Goal: Information Seeking & Learning: Learn about a topic

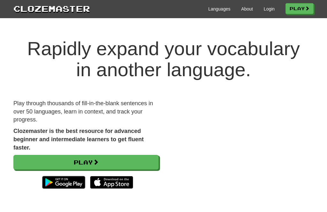
scroll to position [33, 0]
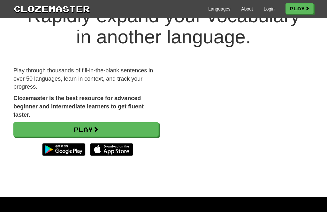
click at [267, 8] on link "Login" at bounding box center [269, 9] width 11 height 6
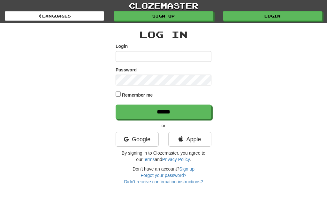
click at [137, 140] on link "Google" at bounding box center [137, 139] width 43 height 15
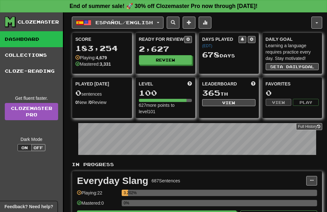
click at [125, 25] on span "Español / English" at bounding box center [123, 22] width 57 height 5
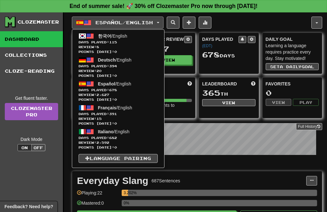
click at [94, 40] on span "Days Played: 115" at bounding box center [118, 42] width 79 height 5
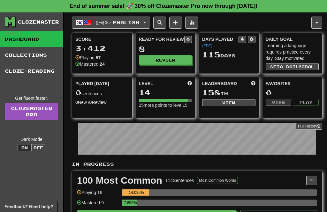
click at [181, 60] on button "Review" at bounding box center [165, 60] width 53 height 10
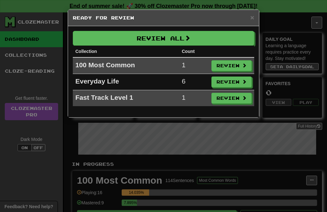
click at [224, 42] on button "Review All" at bounding box center [163, 38] width 181 height 15
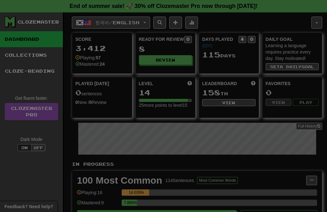
select select "**"
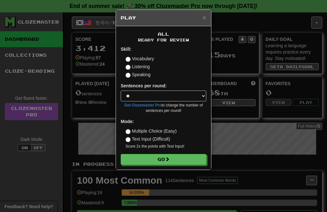
click at [181, 157] on button "Go" at bounding box center [164, 159] width 86 height 11
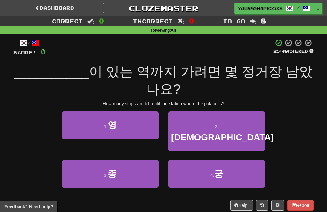
click at [209, 160] on button "4 . 궁" at bounding box center [216, 174] width 97 height 28
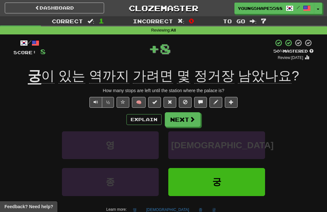
click at [185, 118] on button "Next" at bounding box center [183, 119] width 36 height 15
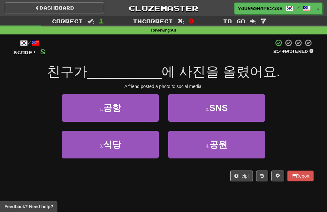
click at [232, 111] on button "2 . SNS" at bounding box center [216, 108] width 97 height 28
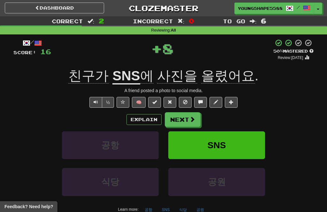
click at [187, 116] on button "Next" at bounding box center [183, 119] width 36 height 15
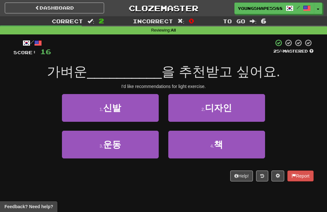
click at [137, 140] on button "3 . 운동" at bounding box center [110, 145] width 97 height 28
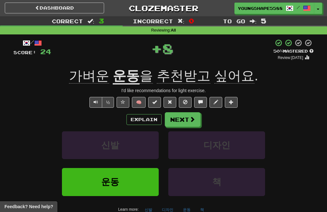
click at [190, 117] on span at bounding box center [192, 120] width 6 height 6
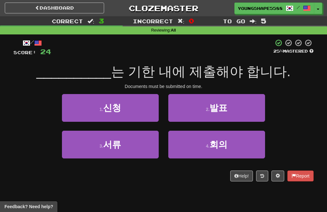
click at [138, 146] on button "3 . 서류" at bounding box center [110, 145] width 97 height 28
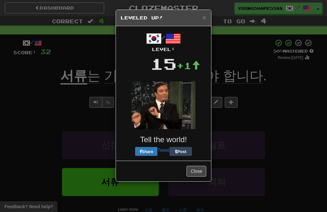
click at [195, 161] on div "Close" at bounding box center [163, 171] width 95 height 21
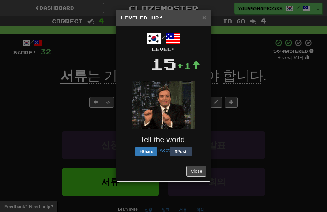
click at [196, 172] on button "Close" at bounding box center [196, 171] width 20 height 11
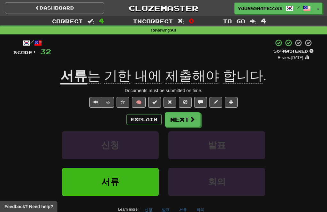
click at [188, 117] on button "Next" at bounding box center [183, 119] width 36 height 15
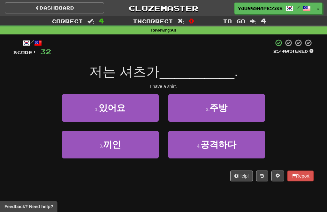
click at [119, 112] on span "있어요" at bounding box center [112, 108] width 27 height 10
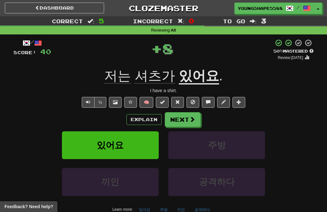
click at [181, 122] on button "Next" at bounding box center [183, 119] width 36 height 15
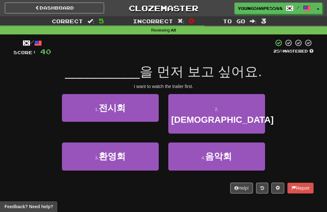
click at [197, 146] on button "4 . 음악회" at bounding box center [216, 157] width 97 height 28
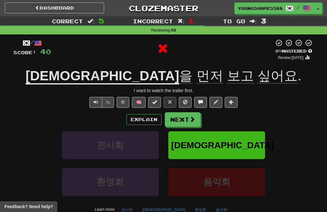
click at [176, 117] on button "Next" at bounding box center [183, 119] width 36 height 15
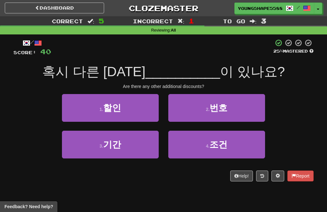
click at [115, 109] on span "할인" at bounding box center [112, 108] width 18 height 10
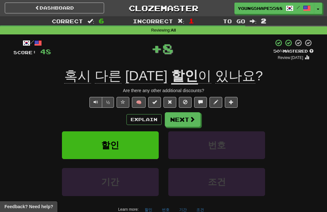
click at [181, 121] on button "Next" at bounding box center [183, 119] width 36 height 15
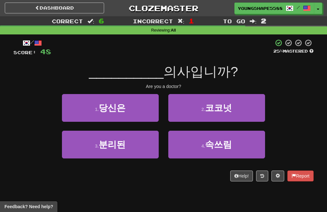
click at [118, 141] on span "분리된" at bounding box center [112, 145] width 27 height 10
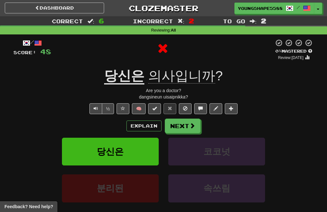
click at [182, 123] on button "Next" at bounding box center [183, 126] width 36 height 15
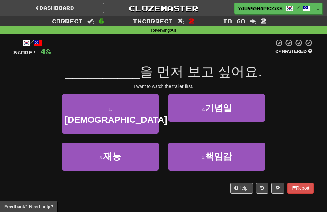
click at [194, 144] on button "4 . 책임감" at bounding box center [216, 157] width 97 height 28
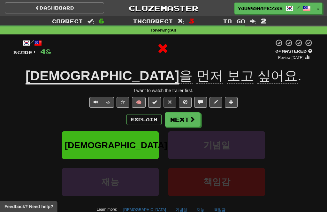
click at [184, 120] on button "Next" at bounding box center [183, 119] width 36 height 15
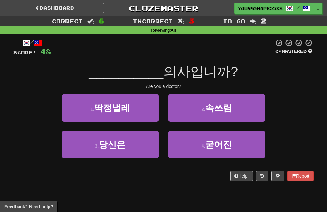
click at [194, 112] on button "2 . 속쓰림" at bounding box center [216, 108] width 97 height 28
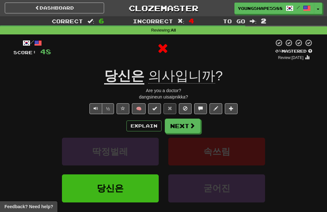
click at [189, 127] on button "Next" at bounding box center [183, 126] width 36 height 15
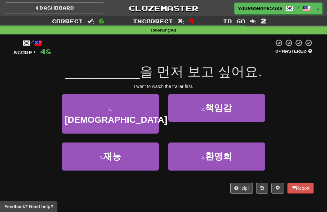
click at [107, 115] on span "예고편" at bounding box center [116, 120] width 102 height 10
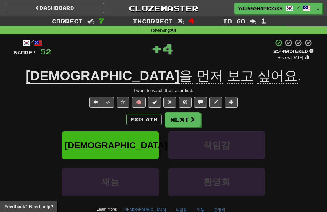
click at [178, 118] on button "Next" at bounding box center [183, 119] width 36 height 15
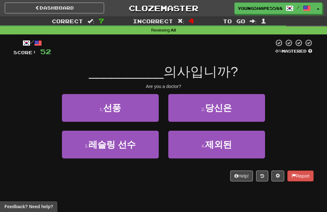
click at [119, 112] on span "선풍" at bounding box center [112, 108] width 18 height 10
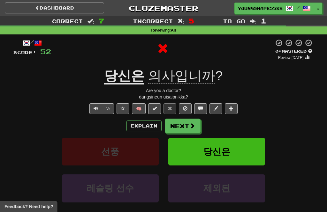
click at [184, 129] on button "Next" at bounding box center [183, 126] width 36 height 15
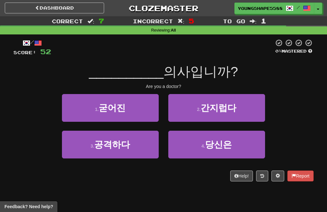
click at [205, 146] on small "4 ." at bounding box center [203, 146] width 4 height 5
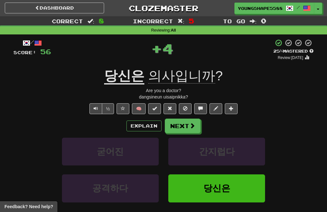
click at [184, 131] on button "Next" at bounding box center [183, 126] width 36 height 15
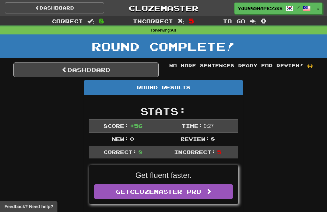
click at [30, 9] on link "Dashboard" at bounding box center [54, 8] width 99 height 11
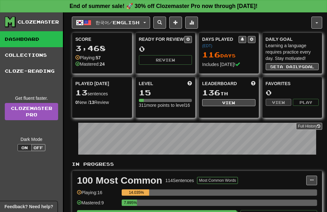
click at [95, 24] on span "한국어 / English" at bounding box center [117, 22] width 44 height 5
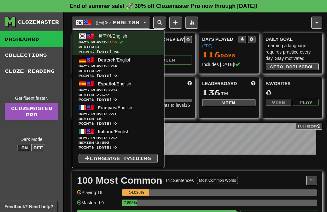
click at [99, 115] on span "Days Played: 391" at bounding box center [118, 114] width 79 height 5
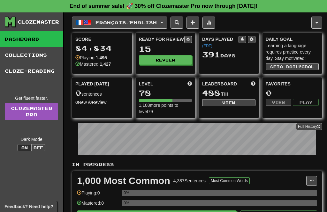
click at [157, 57] on button "Review" at bounding box center [165, 60] width 53 height 10
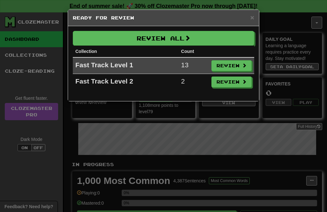
click at [196, 39] on button "Review All" at bounding box center [163, 38] width 181 height 15
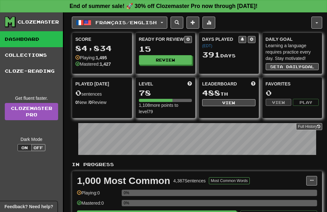
select select "**"
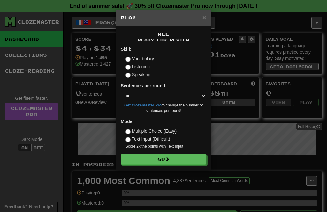
click at [165, 161] on button "Go" at bounding box center [164, 159] width 86 height 11
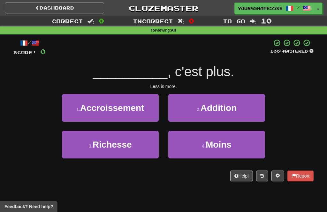
click at [184, 150] on button "4 . [GEOGRAPHIC_DATA]" at bounding box center [216, 145] width 97 height 28
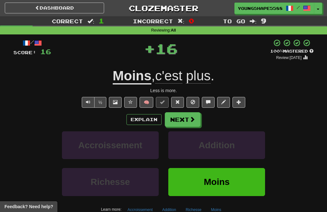
click at [177, 123] on button "Next" at bounding box center [183, 119] width 36 height 15
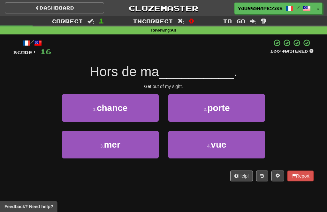
click at [239, 155] on button "4 . vue" at bounding box center [216, 145] width 97 height 28
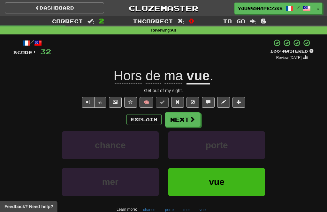
click at [181, 119] on button "Next" at bounding box center [183, 119] width 36 height 15
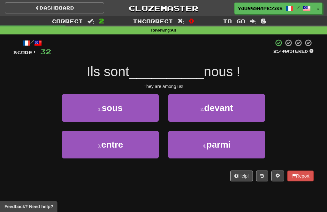
click at [194, 139] on button "4 . parmi" at bounding box center [216, 145] width 97 height 28
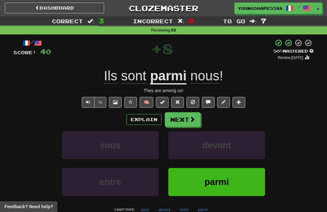
click at [182, 118] on button "Next" at bounding box center [183, 119] width 36 height 15
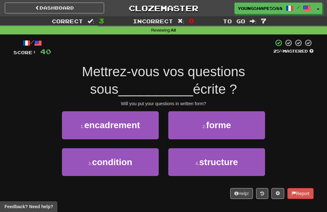
click at [193, 122] on button "2 . forme" at bounding box center [216, 125] width 97 height 28
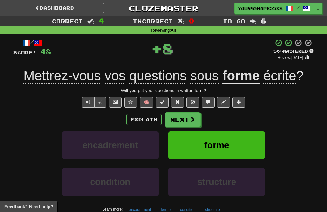
click at [177, 119] on button "Next" at bounding box center [183, 119] width 36 height 15
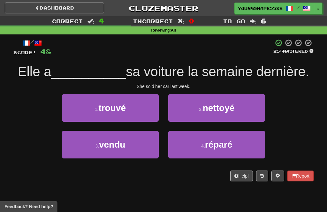
click at [119, 147] on span "vendu" at bounding box center [112, 145] width 26 height 10
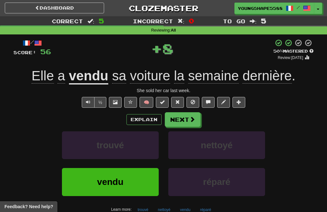
click at [179, 118] on button "Next" at bounding box center [183, 119] width 36 height 15
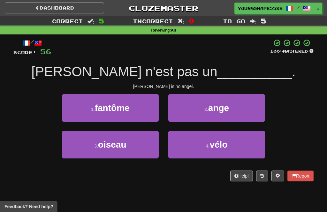
click at [200, 112] on button "2 . ange" at bounding box center [216, 108] width 97 height 28
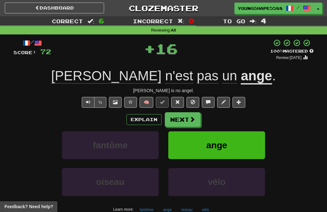
click at [178, 125] on button "Next" at bounding box center [183, 119] width 36 height 15
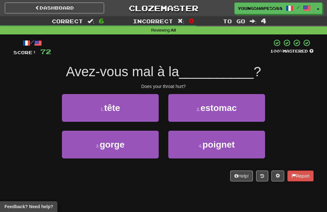
click at [126, 153] on button "3 . gorge" at bounding box center [110, 145] width 97 height 28
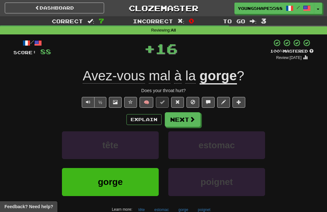
click at [178, 117] on button "Next" at bounding box center [183, 119] width 36 height 15
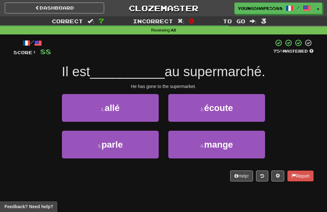
click at [123, 110] on button "1 . allé" at bounding box center [110, 108] width 97 height 28
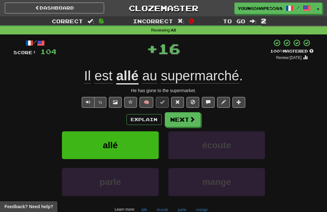
click at [180, 124] on button "Next" at bounding box center [183, 119] width 36 height 15
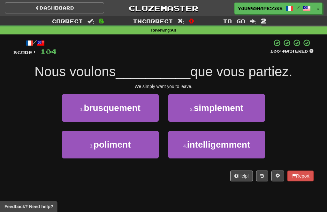
click at [182, 110] on button "2 . simplement" at bounding box center [216, 108] width 97 height 28
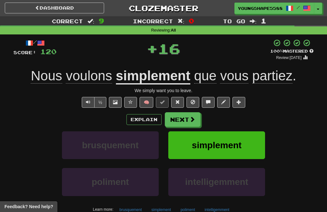
click at [182, 118] on button "Next" at bounding box center [183, 119] width 36 height 15
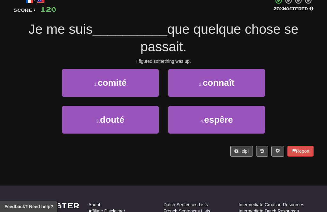
scroll to position [43, 0]
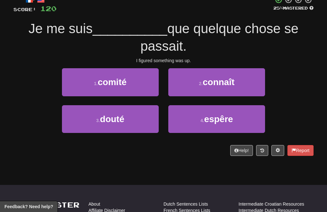
click at [123, 119] on span "douté" at bounding box center [112, 119] width 24 height 10
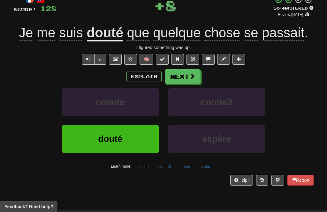
click at [186, 76] on button "Next" at bounding box center [183, 76] width 36 height 15
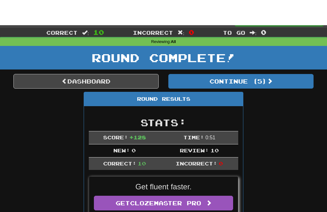
scroll to position [0, 0]
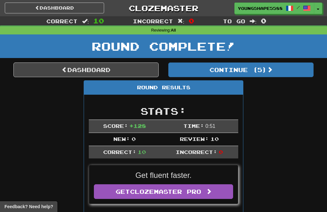
click at [227, 67] on button "Continue ( 5 )" at bounding box center [240, 70] width 145 height 15
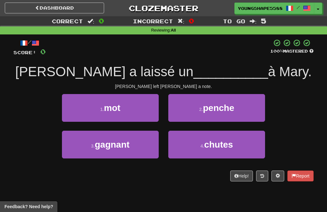
click at [114, 107] on span "mot" at bounding box center [112, 108] width 16 height 10
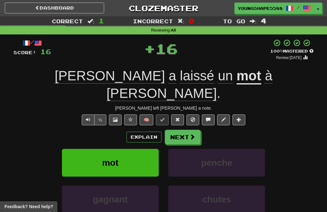
click at [174, 130] on button "Next" at bounding box center [183, 137] width 36 height 15
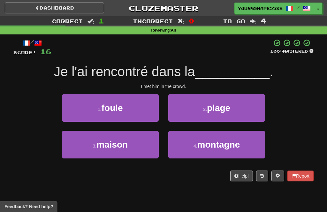
click at [122, 101] on button "1 . foule" at bounding box center [110, 108] width 97 height 28
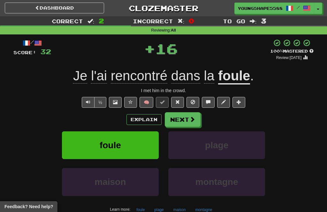
click at [177, 116] on button "Next" at bounding box center [183, 119] width 36 height 15
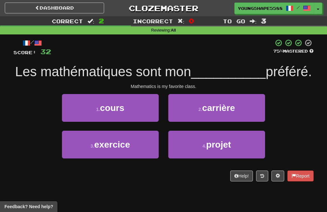
click at [121, 104] on span "cours" at bounding box center [112, 108] width 24 height 10
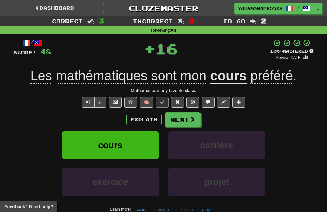
click at [177, 119] on button "Next" at bounding box center [183, 119] width 36 height 15
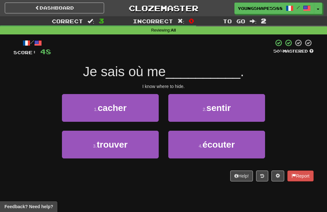
click at [187, 148] on button "4 . écouter" at bounding box center [216, 145] width 97 height 28
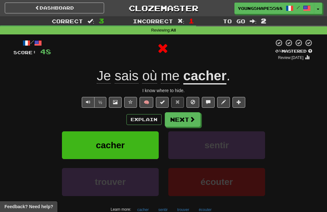
click at [175, 118] on button "Next" at bounding box center [183, 119] width 36 height 15
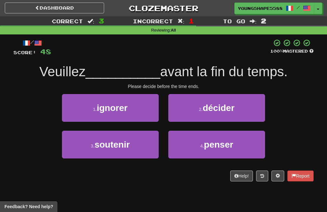
click at [182, 114] on button "2 . décider" at bounding box center [216, 108] width 97 height 28
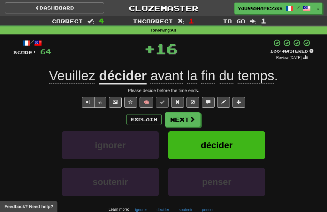
click at [180, 122] on button "Next" at bounding box center [183, 119] width 36 height 15
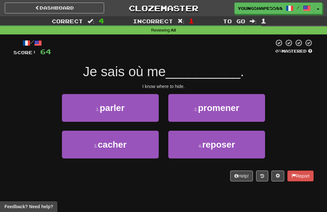
click at [128, 142] on button "3 . cacher" at bounding box center [110, 145] width 97 height 28
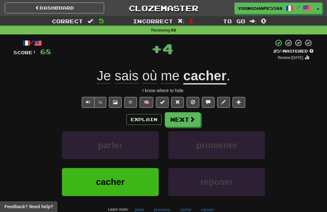
click at [185, 121] on button "Next" at bounding box center [183, 119] width 36 height 15
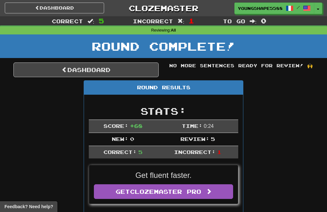
click at [79, 72] on link "Dashboard" at bounding box center [85, 70] width 145 height 15
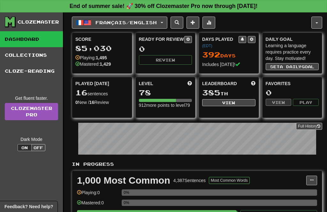
click at [104, 24] on span "Français / English" at bounding box center [125, 22] width 61 height 5
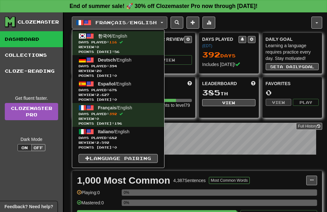
click at [88, 66] on span "Days Played: 394" at bounding box center [118, 66] width 79 height 5
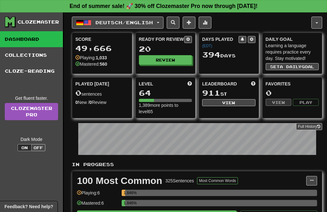
click at [157, 58] on button "Review" at bounding box center [165, 60] width 53 height 10
select select "**"
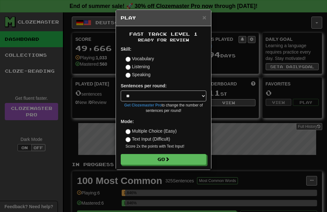
click at [189, 159] on button "Go" at bounding box center [164, 159] width 86 height 11
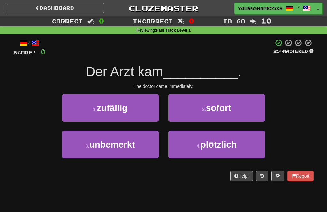
click at [127, 147] on span "unbemerkt" at bounding box center [112, 145] width 46 height 10
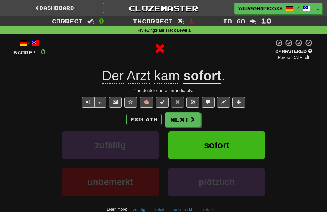
click at [195, 119] on button "Next" at bounding box center [183, 119] width 36 height 15
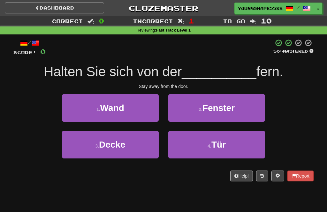
click at [187, 149] on button "4 . Tür" at bounding box center [216, 145] width 97 height 28
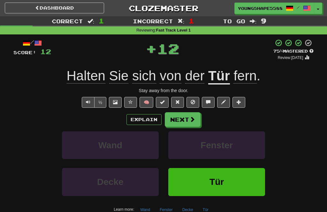
click at [186, 120] on button "Next" at bounding box center [183, 119] width 36 height 15
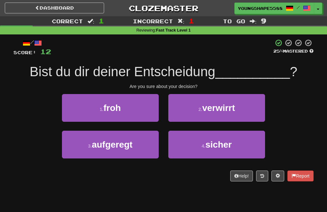
click at [124, 151] on button "3 . aufgeregt" at bounding box center [110, 145] width 97 height 28
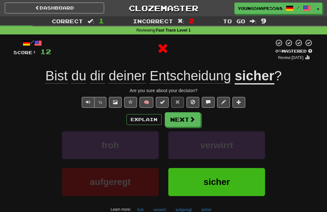
click at [181, 116] on button "Next" at bounding box center [183, 119] width 36 height 15
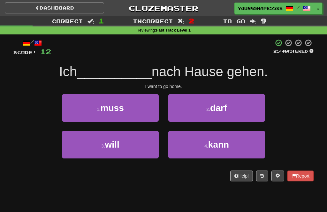
click at [135, 109] on button "1 . muss" at bounding box center [110, 108] width 97 height 28
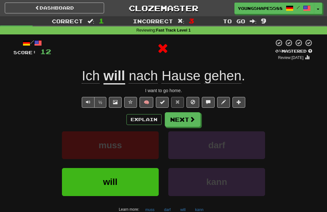
click at [181, 118] on button "Next" at bounding box center [183, 119] width 36 height 15
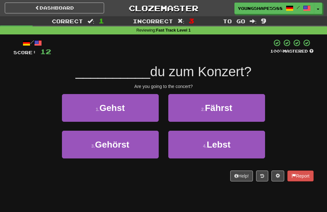
click at [189, 147] on button "4 . Lebst" at bounding box center [216, 145] width 97 height 28
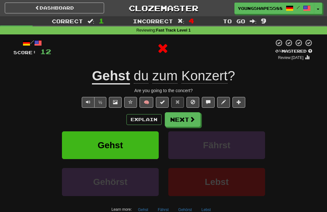
click at [179, 122] on button "Next" at bounding box center [183, 119] width 36 height 15
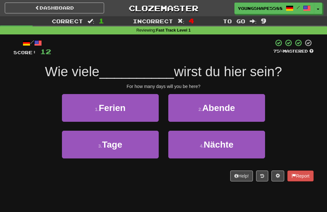
click at [136, 105] on button "1 . Ferien" at bounding box center [110, 108] width 97 height 28
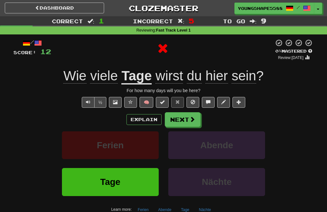
click at [188, 115] on button "Next" at bounding box center [183, 119] width 36 height 15
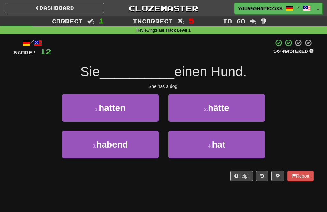
click at [196, 140] on button "4 . hat" at bounding box center [216, 145] width 97 height 28
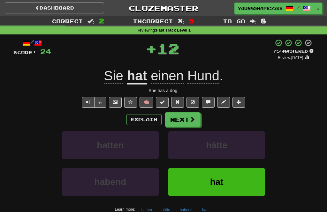
click at [176, 116] on button "Next" at bounding box center [183, 119] width 36 height 15
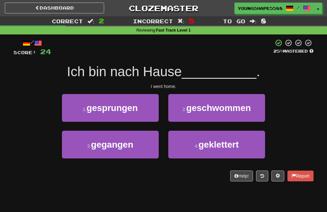
click at [147, 142] on button "3 . gegangen" at bounding box center [110, 145] width 97 height 28
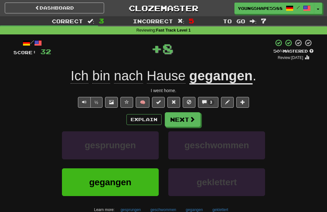
click at [182, 118] on button "Next" at bounding box center [183, 119] width 36 height 15
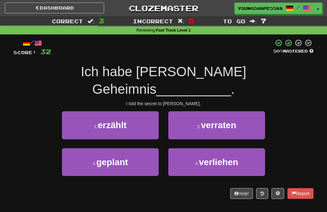
click at [198, 161] on small "4 ." at bounding box center [197, 163] width 4 height 5
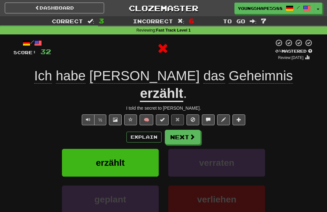
click at [173, 130] on button "Next" at bounding box center [183, 137] width 36 height 15
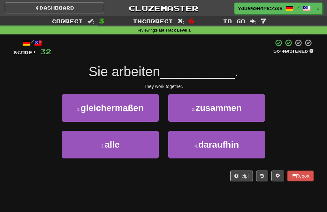
click at [190, 106] on button "2 . zusammen" at bounding box center [216, 108] width 97 height 28
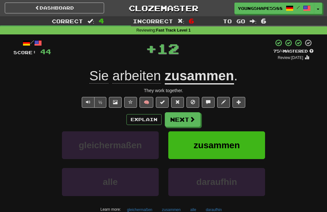
click at [176, 116] on button "Next" at bounding box center [183, 119] width 36 height 15
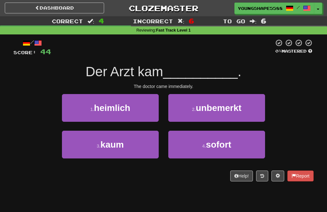
click at [192, 111] on small "2 ." at bounding box center [194, 109] width 4 height 5
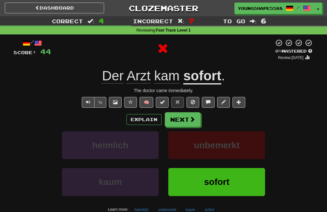
click at [183, 118] on button "Next" at bounding box center [183, 119] width 36 height 15
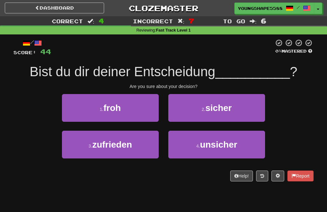
click at [187, 112] on button "2 . sicher" at bounding box center [216, 108] width 97 height 28
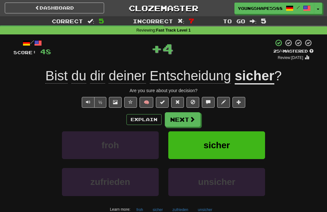
click at [183, 123] on button "Next" at bounding box center [183, 119] width 36 height 15
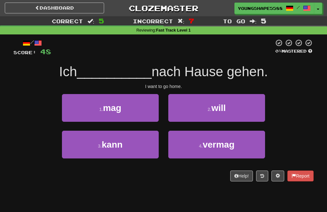
click at [195, 113] on button "2 . will" at bounding box center [216, 108] width 97 height 28
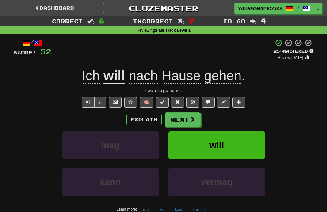
click at [186, 115] on button "Next" at bounding box center [183, 119] width 36 height 15
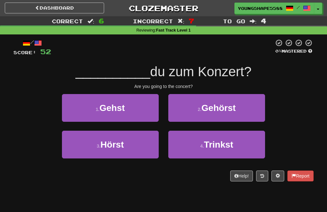
click at [113, 107] on span "Gehst" at bounding box center [111, 108] width 25 height 10
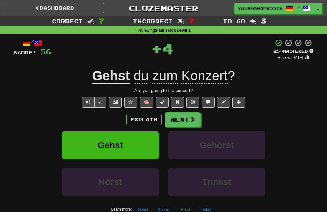
click at [176, 120] on button "Next" at bounding box center [183, 119] width 36 height 15
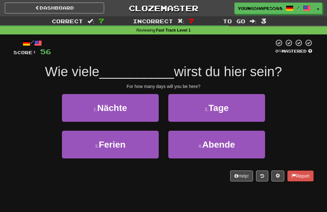
click at [188, 149] on button "4 . Abende" at bounding box center [216, 145] width 97 height 28
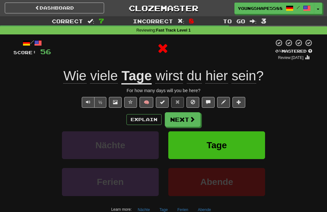
click at [174, 125] on button "Next" at bounding box center [183, 119] width 36 height 15
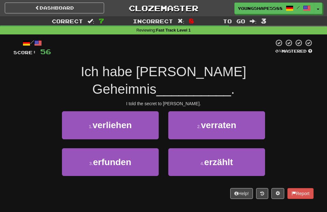
click at [187, 115] on button "2 . verraten" at bounding box center [216, 125] width 97 height 28
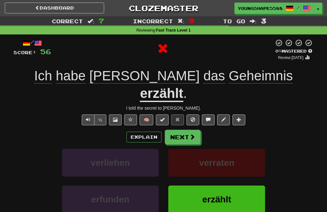
click at [186, 130] on button "Next" at bounding box center [183, 137] width 36 height 15
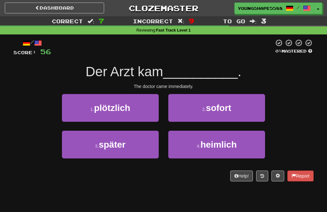
click at [188, 115] on button "2 . sofort" at bounding box center [216, 108] width 97 height 28
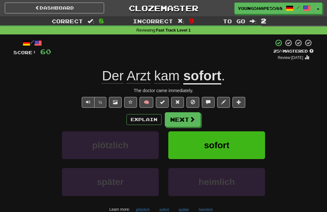
click at [179, 120] on button "Next" at bounding box center [183, 119] width 36 height 15
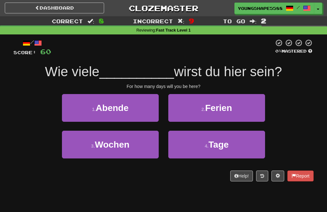
click at [224, 144] on span "Tage" at bounding box center [219, 145] width 20 height 10
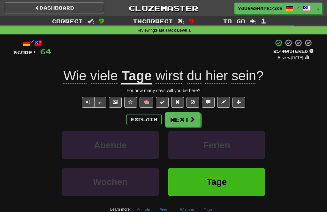
click at [180, 117] on button "Next" at bounding box center [183, 119] width 36 height 15
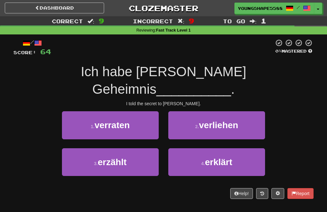
click at [206, 157] on span "erklärt" at bounding box center [218, 162] width 27 height 10
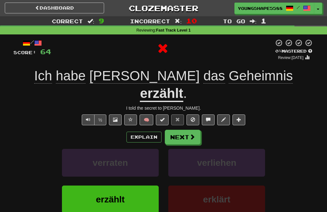
click at [187, 130] on button "Next" at bounding box center [183, 137] width 36 height 15
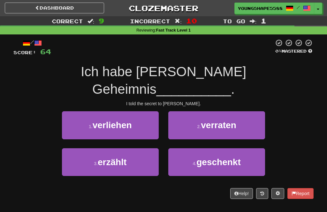
click at [111, 157] on span "erzählt" at bounding box center [112, 162] width 29 height 10
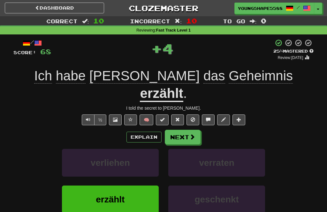
click at [176, 130] on button "Next" at bounding box center [183, 137] width 36 height 15
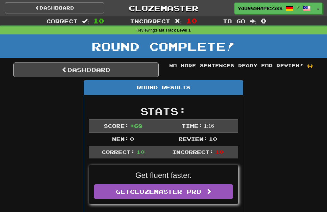
click at [125, 75] on link "Dashboard" at bounding box center [85, 70] width 145 height 15
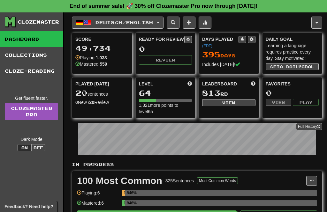
click at [98, 23] on span "Deutsch / English" at bounding box center [123, 22] width 57 height 5
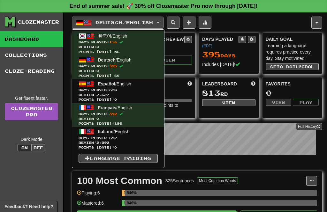
click at [103, 139] on span "Days Played: 682" at bounding box center [118, 138] width 79 height 5
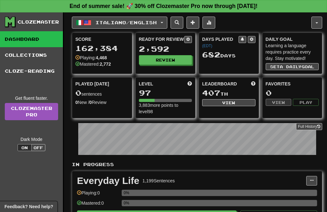
click at [160, 63] on button "Review" at bounding box center [165, 60] width 53 height 10
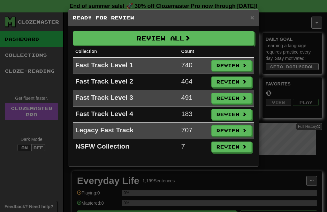
click at [153, 38] on button "Review All" at bounding box center [163, 38] width 181 height 15
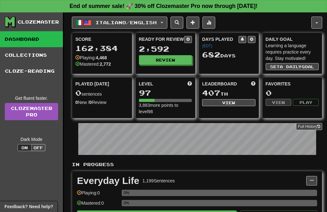
select select "**"
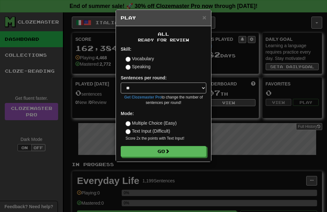
click at [180, 150] on button "Go" at bounding box center [164, 151] width 86 height 11
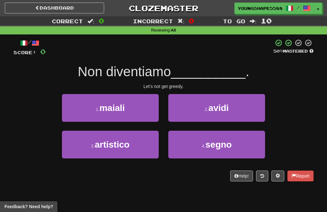
click at [192, 120] on button "2 . avidi" at bounding box center [216, 108] width 97 height 28
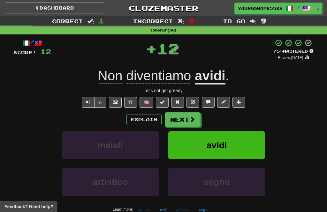
click at [187, 115] on button "Next" at bounding box center [183, 119] width 36 height 15
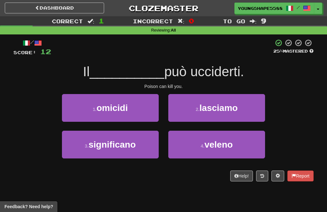
click at [219, 143] on span "veleno" at bounding box center [218, 145] width 28 height 10
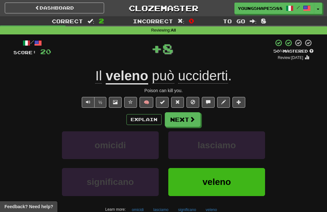
click at [191, 121] on span at bounding box center [192, 120] width 6 height 6
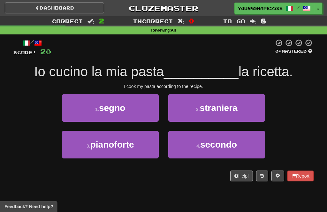
click at [125, 111] on span "segno" at bounding box center [112, 108] width 26 height 10
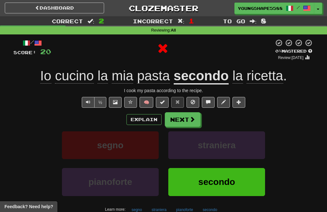
click at [182, 124] on button "Next" at bounding box center [183, 119] width 36 height 15
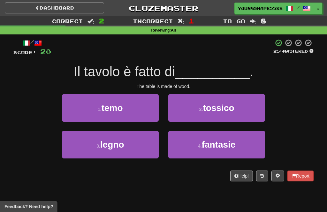
click at [166, 154] on div "4 . fantasie" at bounding box center [216, 149] width 106 height 37
click at [126, 147] on button "3 . legno" at bounding box center [110, 145] width 97 height 28
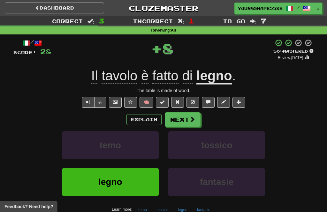
click at [180, 122] on button "Next" at bounding box center [183, 119] width 36 height 15
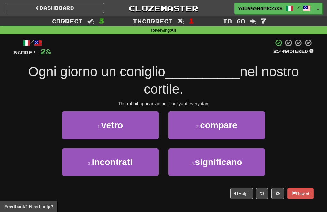
click at [142, 128] on button "1 . vetro" at bounding box center [110, 125] width 97 height 28
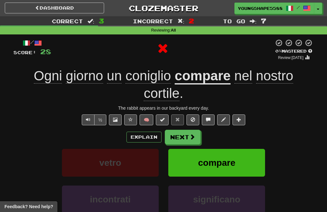
click at [182, 140] on button "Next" at bounding box center [183, 137] width 36 height 15
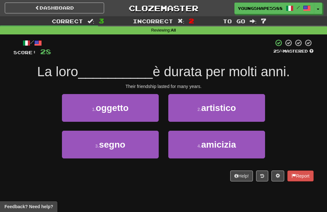
click at [199, 140] on button "4 . amicizia" at bounding box center [216, 145] width 97 height 28
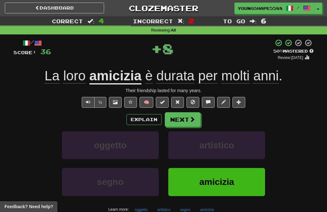
click at [180, 125] on button "Next" at bounding box center [183, 119] width 36 height 15
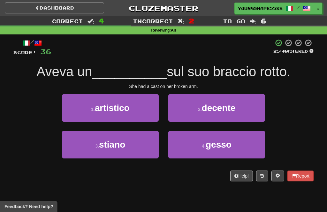
click at [98, 144] on small "3 ." at bounding box center [97, 146] width 4 height 5
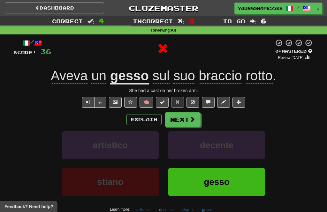
click at [175, 118] on button "Next" at bounding box center [183, 119] width 36 height 15
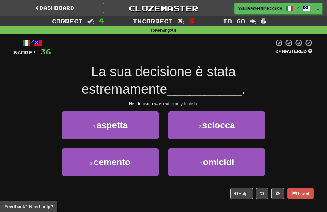
click at [190, 131] on button "2 . sciocca" at bounding box center [216, 125] width 97 height 28
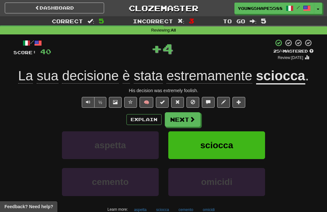
click at [174, 117] on button "Next" at bounding box center [183, 119] width 36 height 15
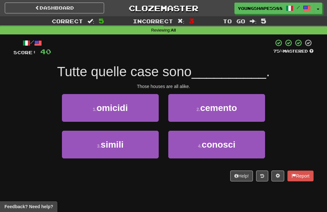
click at [116, 145] on span "simili" at bounding box center [112, 145] width 23 height 10
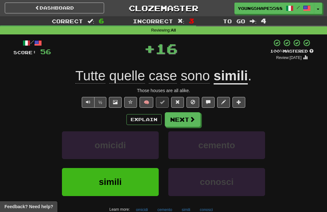
click at [181, 122] on button "Next" at bounding box center [183, 119] width 36 height 15
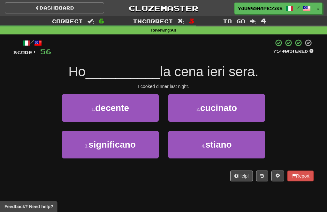
click at [200, 116] on button "2 . cucinato" at bounding box center [216, 108] width 97 height 28
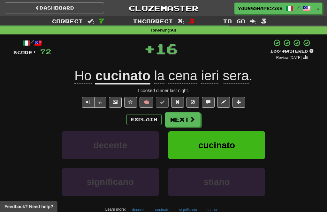
click at [186, 123] on button "Next" at bounding box center [183, 119] width 36 height 15
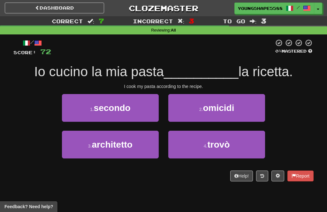
click at [122, 119] on button "1 . secondo" at bounding box center [110, 108] width 97 height 28
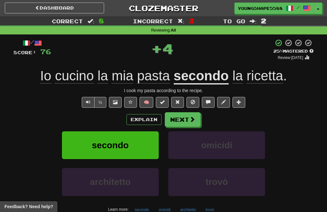
click at [119, 105] on button at bounding box center [115, 102] width 13 height 11
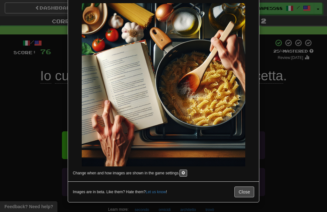
scroll to position [44, 0]
click at [245, 197] on button "Close" at bounding box center [244, 192] width 20 height 11
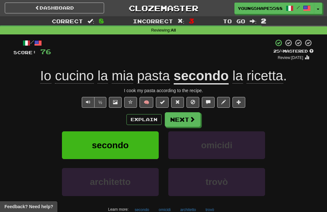
click at [188, 120] on button "Next" at bounding box center [183, 119] width 36 height 15
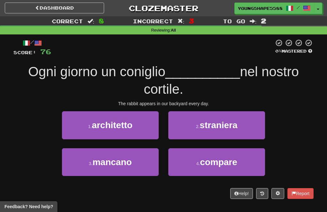
click at [140, 166] on button "3 . mancano" at bounding box center [110, 162] width 97 height 28
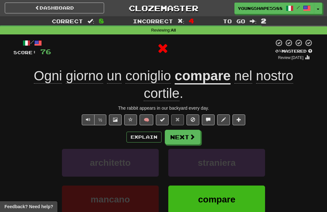
click at [180, 138] on button "Next" at bounding box center [183, 137] width 36 height 15
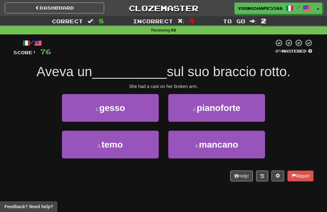
click at [124, 105] on span "gesso" at bounding box center [112, 108] width 26 height 10
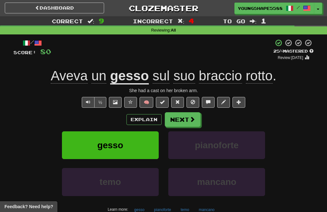
click at [178, 118] on button "Next" at bounding box center [183, 119] width 36 height 15
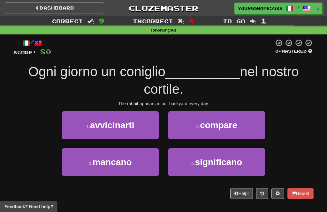
click at [201, 131] on button "2 . compare" at bounding box center [216, 125] width 97 height 28
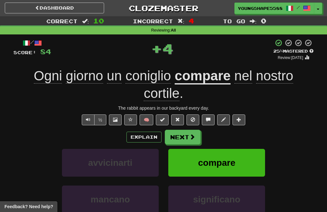
click at [176, 139] on button "Next" at bounding box center [183, 137] width 36 height 15
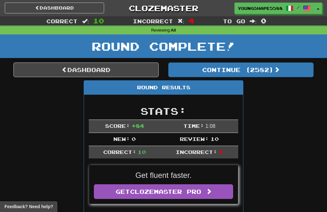
click at [266, 70] on button "Continue ( 2582 )" at bounding box center [240, 70] width 145 height 15
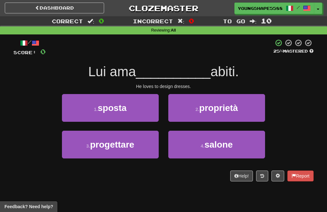
click at [86, 144] on small "3 ." at bounding box center [88, 146] width 4 height 5
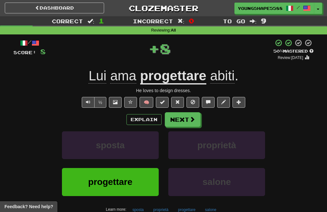
click at [179, 122] on button "Next" at bounding box center [183, 119] width 36 height 15
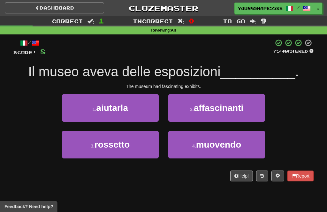
click at [198, 109] on span "affascinanti" at bounding box center [219, 108] width 50 height 10
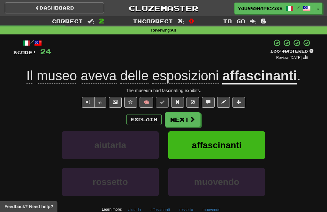
click at [179, 121] on button "Next" at bounding box center [183, 119] width 36 height 15
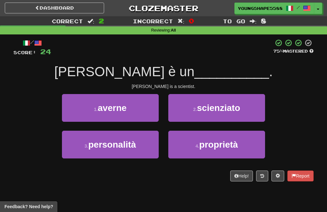
click at [203, 116] on button "2 . scienziato" at bounding box center [216, 108] width 97 height 28
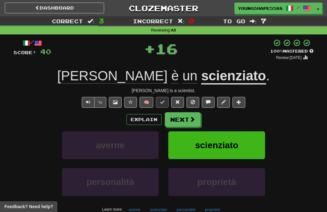
click at [190, 120] on span at bounding box center [192, 120] width 6 height 6
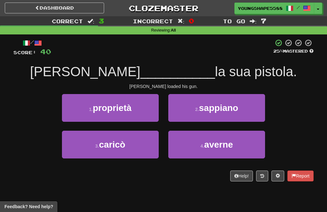
click at [215, 138] on button "4 . averne" at bounding box center [216, 145] width 97 height 28
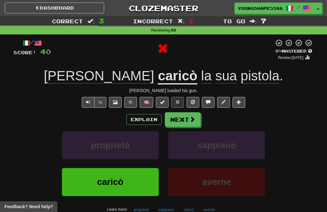
click at [180, 117] on button "Next" at bounding box center [183, 119] width 36 height 15
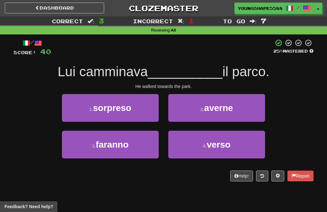
click at [205, 111] on span "averne" at bounding box center [218, 108] width 29 height 10
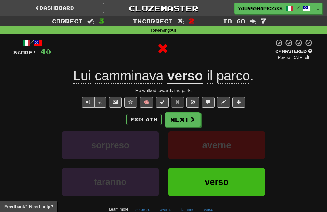
click at [191, 119] on span at bounding box center [192, 120] width 6 height 6
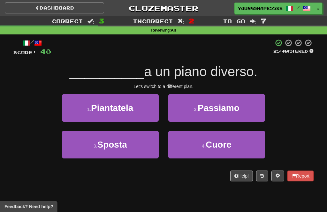
click at [202, 110] on span "Passiamo" at bounding box center [219, 108] width 42 height 10
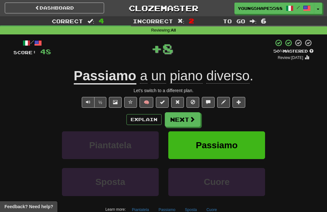
click at [181, 119] on button "Next" at bounding box center [183, 119] width 36 height 15
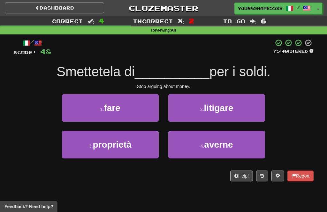
click at [224, 113] on button "2 . litigare" at bounding box center [216, 108] width 97 height 28
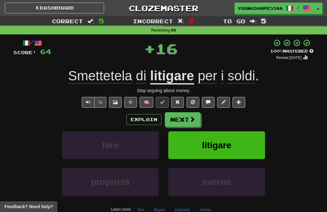
click at [187, 119] on button "Next" at bounding box center [183, 119] width 36 height 15
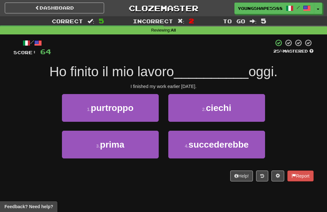
click at [148, 151] on button "3 . prima" at bounding box center [110, 145] width 97 height 28
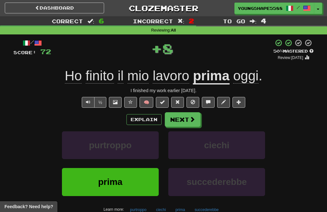
click at [197, 122] on button "Next" at bounding box center [183, 119] width 36 height 15
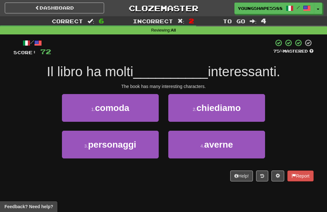
click at [201, 146] on small "4 ." at bounding box center [203, 146] width 4 height 5
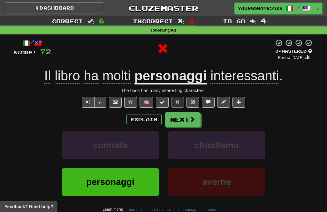
click at [186, 122] on button "Next" at bounding box center [183, 119] width 36 height 15
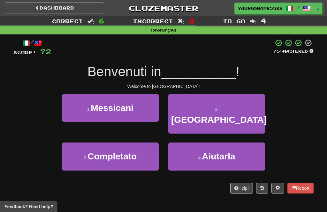
click at [200, 115] on button "2 . Canada" at bounding box center [216, 114] width 97 height 40
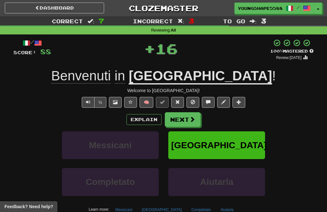
click at [195, 119] on span at bounding box center [192, 120] width 6 height 6
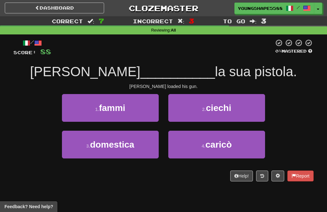
click at [196, 142] on button "4 . caricò" at bounding box center [216, 145] width 97 height 28
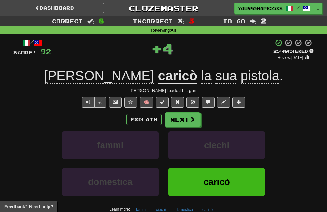
click at [193, 120] on span at bounding box center [192, 120] width 6 height 6
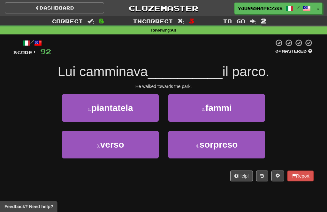
click at [143, 144] on button "3 . verso" at bounding box center [110, 145] width 97 height 28
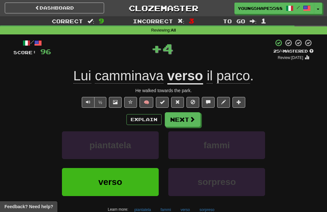
click at [198, 119] on button "Next" at bounding box center [183, 119] width 36 height 15
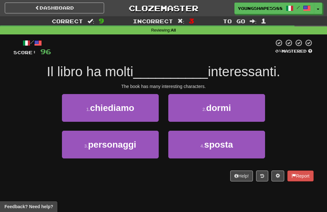
click at [143, 148] on button "3 . personaggi" at bounding box center [110, 145] width 97 height 28
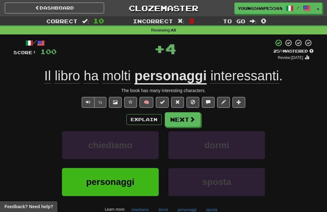
click at [195, 118] on button "Next" at bounding box center [183, 119] width 36 height 15
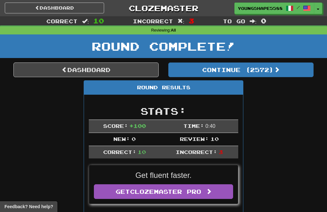
click at [224, 75] on button "Continue ( 2572 )" at bounding box center [240, 70] width 145 height 15
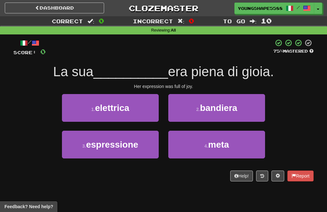
click at [114, 151] on button "3 . espressione" at bounding box center [110, 145] width 97 height 28
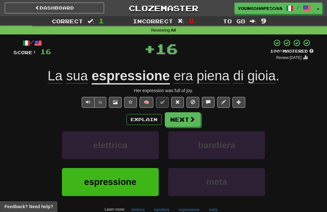
click at [179, 120] on button "Next" at bounding box center [183, 119] width 36 height 15
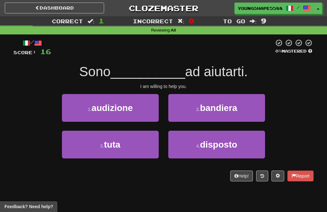
click at [202, 142] on span "disposto" at bounding box center [218, 145] width 37 height 10
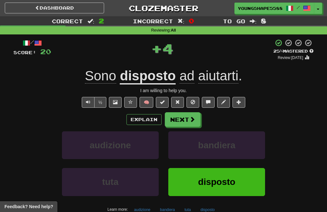
click at [186, 118] on button "Next" at bounding box center [183, 119] width 36 height 15
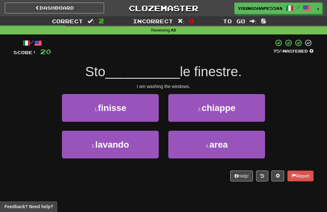
click at [145, 143] on button "3 . lavando" at bounding box center [110, 145] width 97 height 28
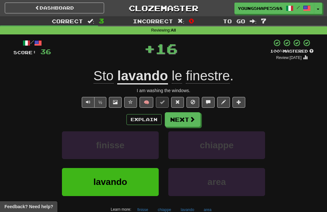
click at [183, 119] on button "Next" at bounding box center [183, 119] width 36 height 15
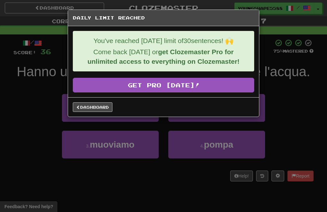
click at [97, 106] on link "Dashboard" at bounding box center [93, 107] width 40 height 10
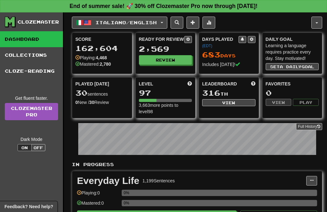
click at [131, 23] on span "Italiano / English" at bounding box center [125, 22] width 61 height 5
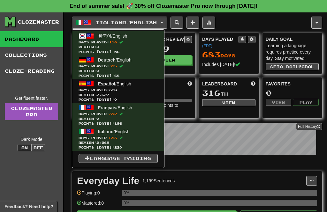
click at [134, 89] on span "Days Played: 678" at bounding box center [118, 90] width 79 height 5
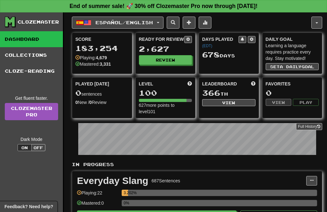
click at [153, 24] on span "Español / English" at bounding box center [123, 22] width 57 height 5
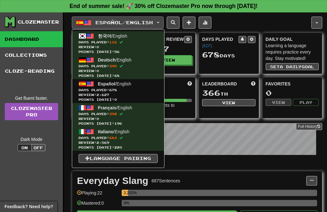
click at [123, 89] on span "Days Played: 678" at bounding box center [118, 90] width 79 height 5
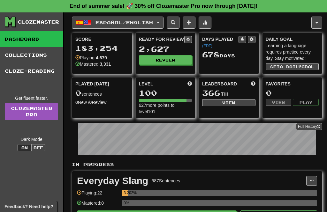
click at [174, 59] on button "Review" at bounding box center [165, 60] width 53 height 10
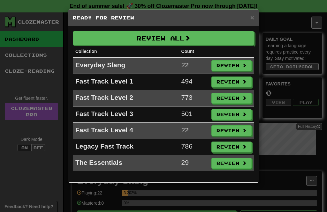
click at [201, 44] on button "Review All" at bounding box center [163, 38] width 181 height 15
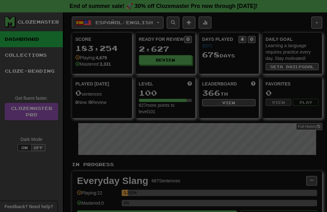
select select "**"
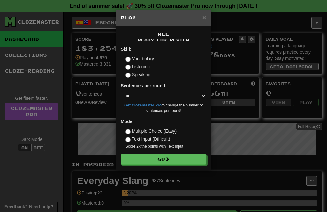
click at [203, 157] on button "Go" at bounding box center [164, 159] width 86 height 11
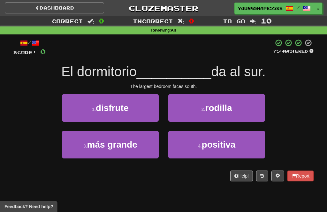
click at [144, 150] on button "3 . más grande" at bounding box center [110, 145] width 97 height 28
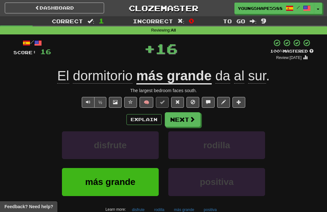
click at [185, 118] on button "Next" at bounding box center [183, 119] width 36 height 15
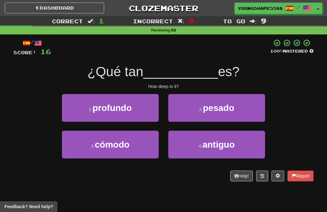
click at [138, 104] on button "1 . profundo" at bounding box center [110, 108] width 97 height 28
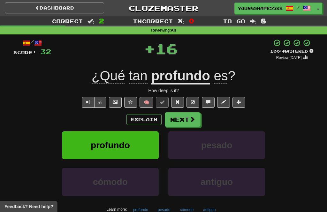
click at [184, 123] on button "Next" at bounding box center [183, 119] width 36 height 15
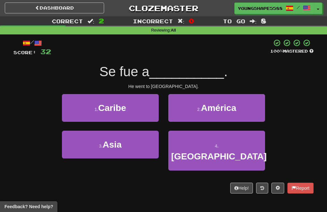
click at [205, 109] on span "América" at bounding box center [218, 108] width 35 height 10
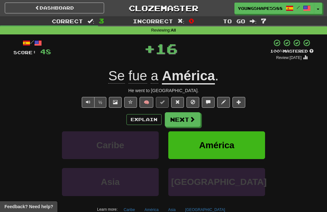
click at [186, 119] on button "Next" at bounding box center [183, 119] width 36 height 15
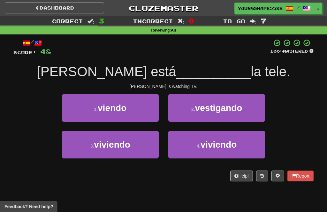
click at [130, 105] on button "1 . viendo" at bounding box center [110, 108] width 97 height 28
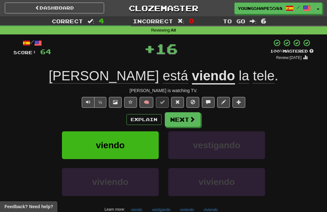
click at [182, 122] on button "Next" at bounding box center [183, 119] width 36 height 15
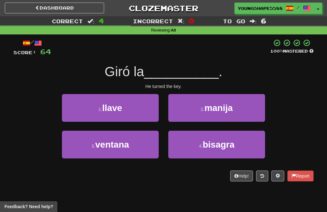
click at [139, 115] on button "1 . llave" at bounding box center [110, 108] width 97 height 28
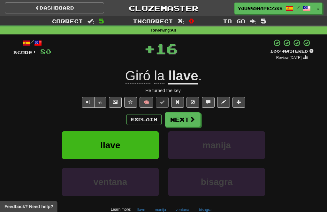
click at [187, 120] on button "Next" at bounding box center [183, 119] width 36 height 15
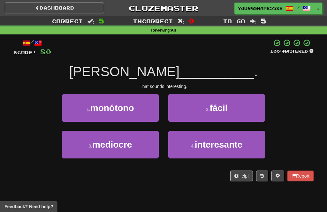
click at [197, 142] on span "interesante" at bounding box center [219, 145] width 48 height 10
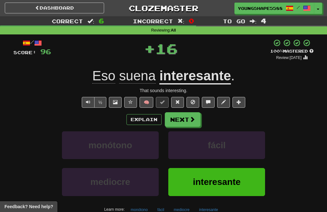
click at [172, 118] on button "Next" at bounding box center [183, 119] width 36 height 15
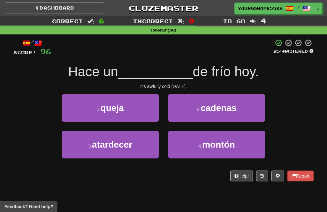
click at [151, 143] on button "3 . atardecer" at bounding box center [110, 145] width 97 height 28
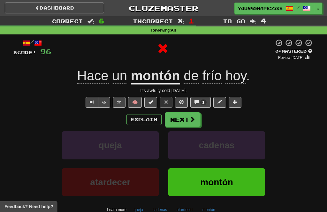
click at [187, 121] on button "Next" at bounding box center [183, 119] width 36 height 15
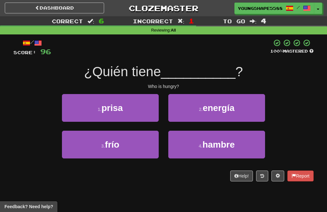
click at [201, 145] on small "4 ." at bounding box center [201, 146] width 4 height 5
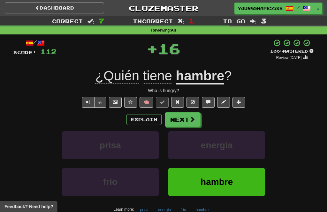
click at [176, 118] on button "Next" at bounding box center [183, 119] width 36 height 15
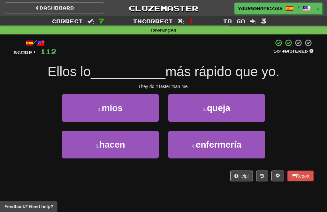
click at [143, 152] on button "3 . hacen" at bounding box center [110, 145] width 97 height 28
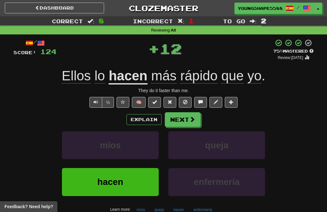
click at [181, 121] on button "Next" at bounding box center [183, 119] width 36 height 15
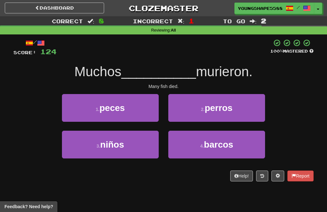
click at [137, 117] on button "1 . peces" at bounding box center [110, 108] width 97 height 28
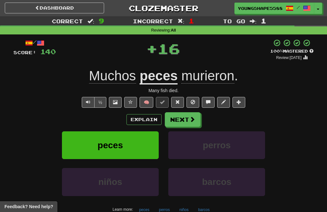
click at [185, 122] on button "Next" at bounding box center [183, 119] width 36 height 15
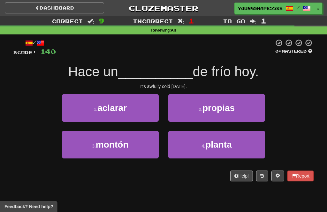
click at [196, 115] on button "2 . propias" at bounding box center [216, 108] width 97 height 28
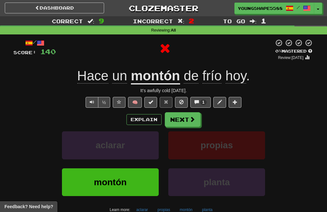
click at [179, 120] on button "Next" at bounding box center [183, 119] width 36 height 15
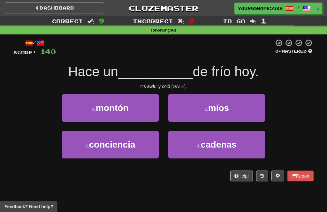
click at [135, 112] on button "1 . montón" at bounding box center [110, 108] width 97 height 28
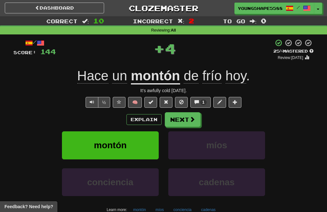
click at [184, 119] on button "Next" at bounding box center [183, 119] width 36 height 15
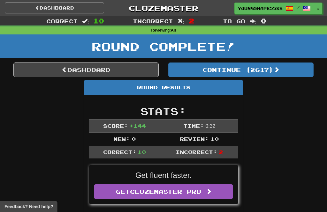
click at [217, 68] on button "Continue ( 2617 )" at bounding box center [240, 70] width 145 height 15
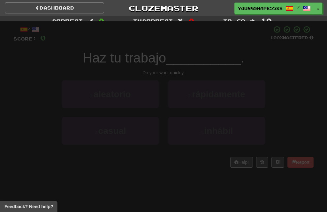
scroll to position [2, 0]
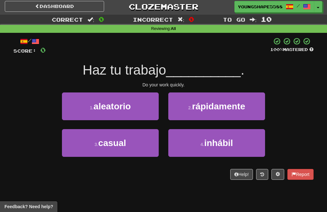
click at [202, 103] on span "rápidamente" at bounding box center [218, 107] width 53 height 10
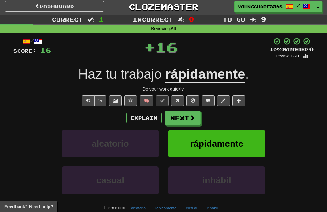
click at [186, 114] on button "Next" at bounding box center [183, 118] width 36 height 15
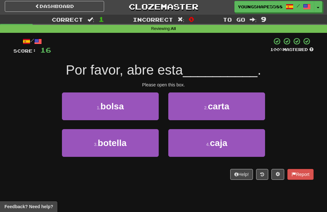
click at [201, 108] on button "2 . carta" at bounding box center [216, 107] width 97 height 28
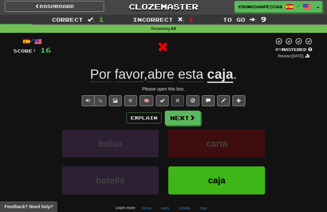
click at [188, 117] on button "Next" at bounding box center [183, 118] width 36 height 15
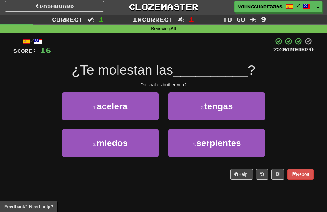
click at [199, 113] on button "2 . tengas" at bounding box center [216, 107] width 97 height 28
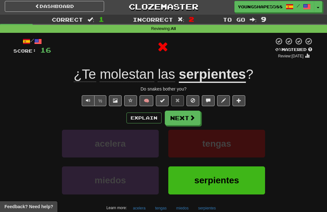
click at [182, 119] on button "Next" at bounding box center [183, 118] width 36 height 15
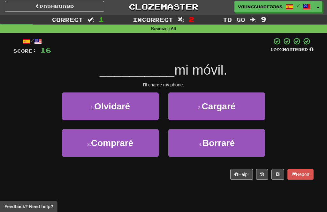
click at [202, 113] on button "2 . Cargaré" at bounding box center [216, 107] width 97 height 28
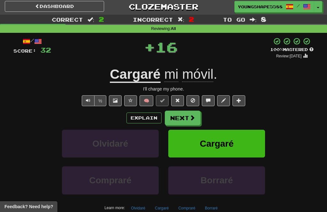
click at [176, 119] on button "Next" at bounding box center [183, 118] width 36 height 15
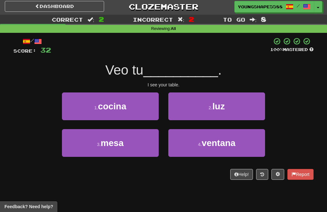
click at [133, 146] on button "3 . mesa" at bounding box center [110, 143] width 97 height 28
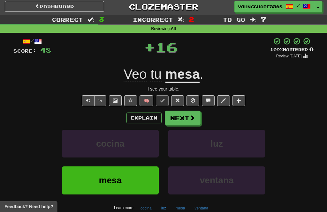
click at [187, 116] on button "Next" at bounding box center [183, 118] width 36 height 15
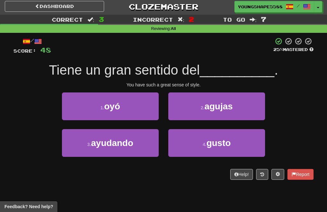
click at [199, 145] on button "4 . gusto" at bounding box center [216, 143] width 97 height 28
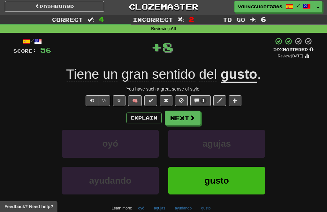
click at [184, 123] on button "Next" at bounding box center [183, 118] width 36 height 15
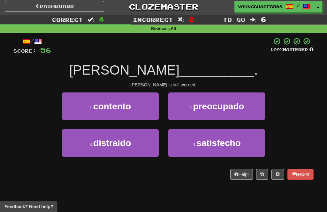
click at [196, 111] on button "2 . preocupado" at bounding box center [216, 107] width 97 height 28
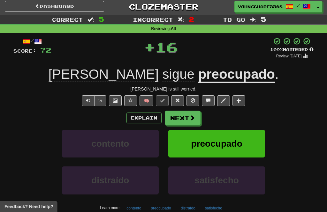
click at [183, 119] on button "Next" at bounding box center [183, 118] width 36 height 15
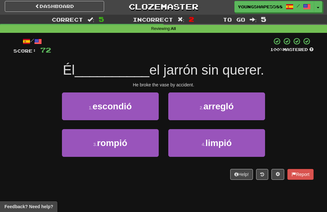
click at [146, 142] on button "3 . rompió" at bounding box center [110, 143] width 97 height 28
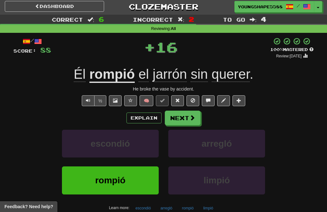
click at [188, 119] on button "Next" at bounding box center [183, 118] width 36 height 15
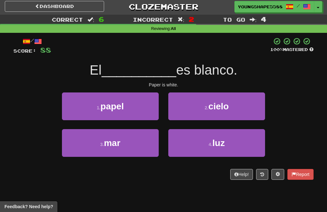
click at [139, 106] on button "1 . papel" at bounding box center [110, 107] width 97 height 28
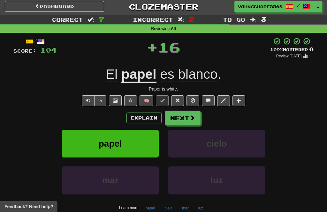
click at [192, 117] on span at bounding box center [192, 118] width 6 height 6
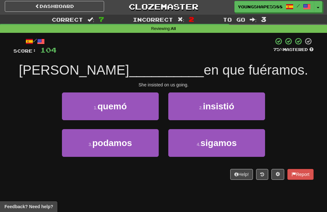
click at [224, 104] on span "insistió" at bounding box center [218, 107] width 31 height 10
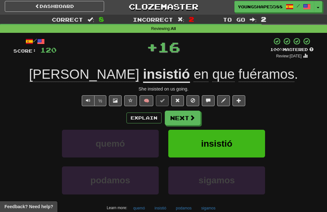
click at [181, 112] on button "Next" at bounding box center [183, 118] width 36 height 15
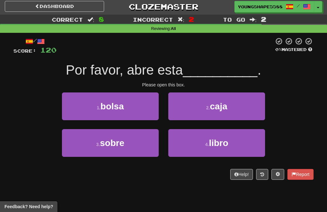
click at [215, 108] on span "caja" at bounding box center [219, 107] width 18 height 10
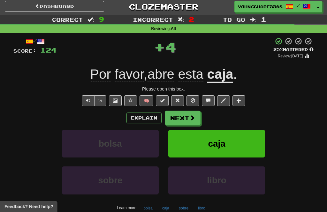
click at [186, 120] on button "Next" at bounding box center [183, 118] width 36 height 15
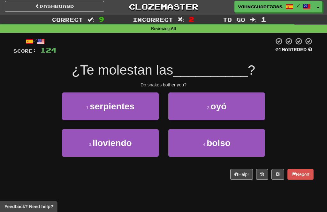
click at [146, 110] on button "1 . serpientes" at bounding box center [110, 107] width 97 height 28
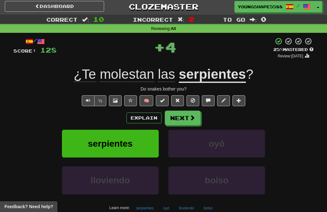
click at [178, 119] on button "Next" at bounding box center [183, 118] width 36 height 15
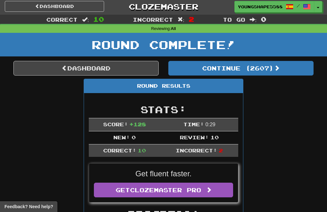
click at [238, 70] on button "Continue ( 2607 )" at bounding box center [240, 68] width 145 height 15
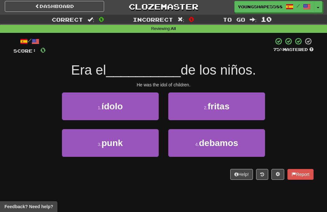
click at [143, 111] on button "1 . ídolo" at bounding box center [110, 107] width 97 height 28
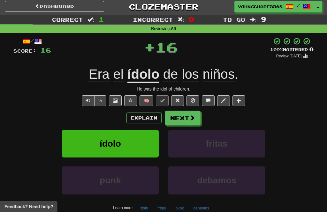
click at [180, 111] on button "Next" at bounding box center [183, 118] width 36 height 15
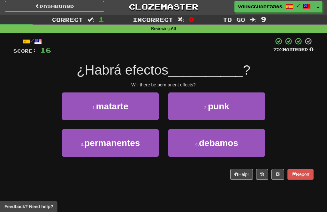
click at [129, 153] on button "3 . permanentes" at bounding box center [110, 143] width 97 height 28
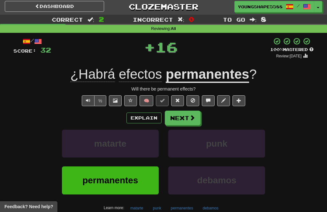
click at [185, 114] on button "Next" at bounding box center [183, 118] width 36 height 15
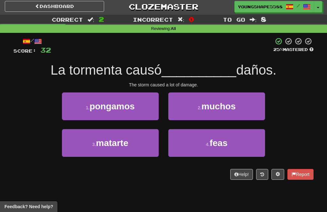
click at [207, 108] on span "muchos" at bounding box center [218, 107] width 34 height 10
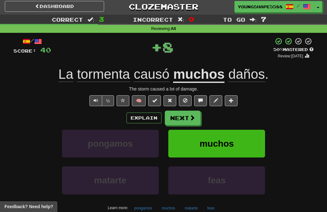
click at [178, 116] on button "Next" at bounding box center [183, 118] width 36 height 15
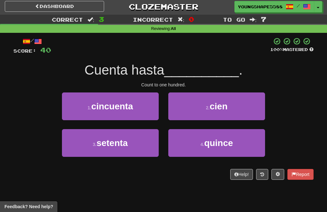
click at [213, 113] on button "2 . cien" at bounding box center [216, 107] width 97 height 28
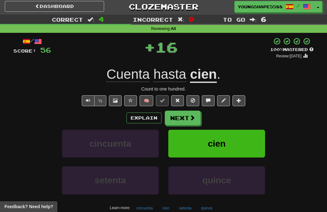
click at [187, 122] on button "Next" at bounding box center [183, 118] width 36 height 15
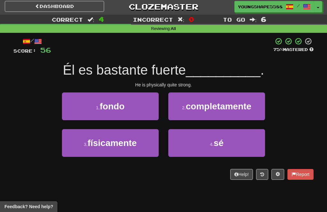
click at [131, 150] on button "3 . físicamente" at bounding box center [110, 143] width 97 height 28
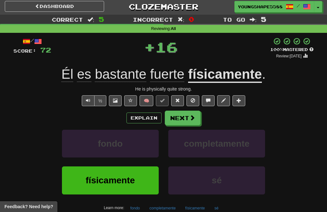
click at [185, 119] on button "Next" at bounding box center [183, 118] width 36 height 15
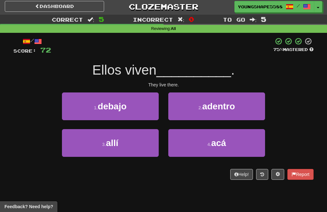
click at [143, 149] on button "3 . allí" at bounding box center [110, 143] width 97 height 28
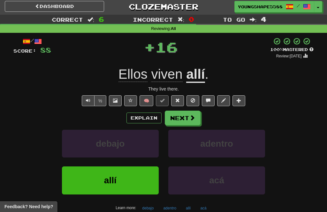
click at [191, 118] on span at bounding box center [192, 118] width 6 height 6
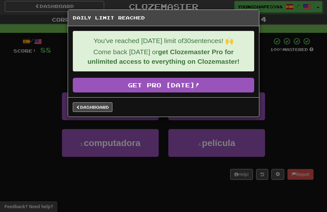
click at [101, 108] on link "Dashboard" at bounding box center [93, 107] width 40 height 10
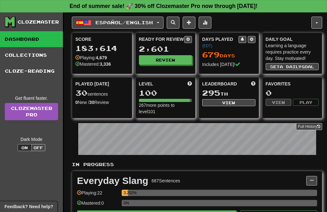
click at [316, 20] on button "button" at bounding box center [316, 23] width 11 height 12
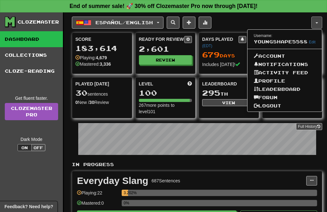
click at [275, 106] on link "Logout" at bounding box center [284, 106] width 75 height 8
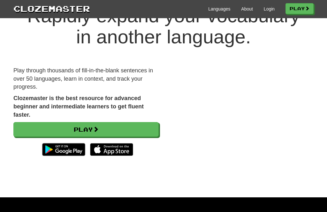
scroll to position [33, 0]
click at [265, 11] on link "Login" at bounding box center [269, 9] width 11 height 6
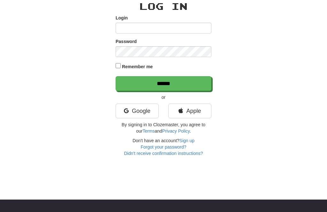
scroll to position [28, 0]
click at [145, 112] on link "Google" at bounding box center [137, 111] width 43 height 15
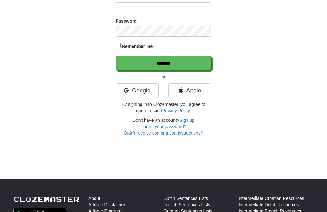
scroll to position [49, 0]
